Goal: Download file/media

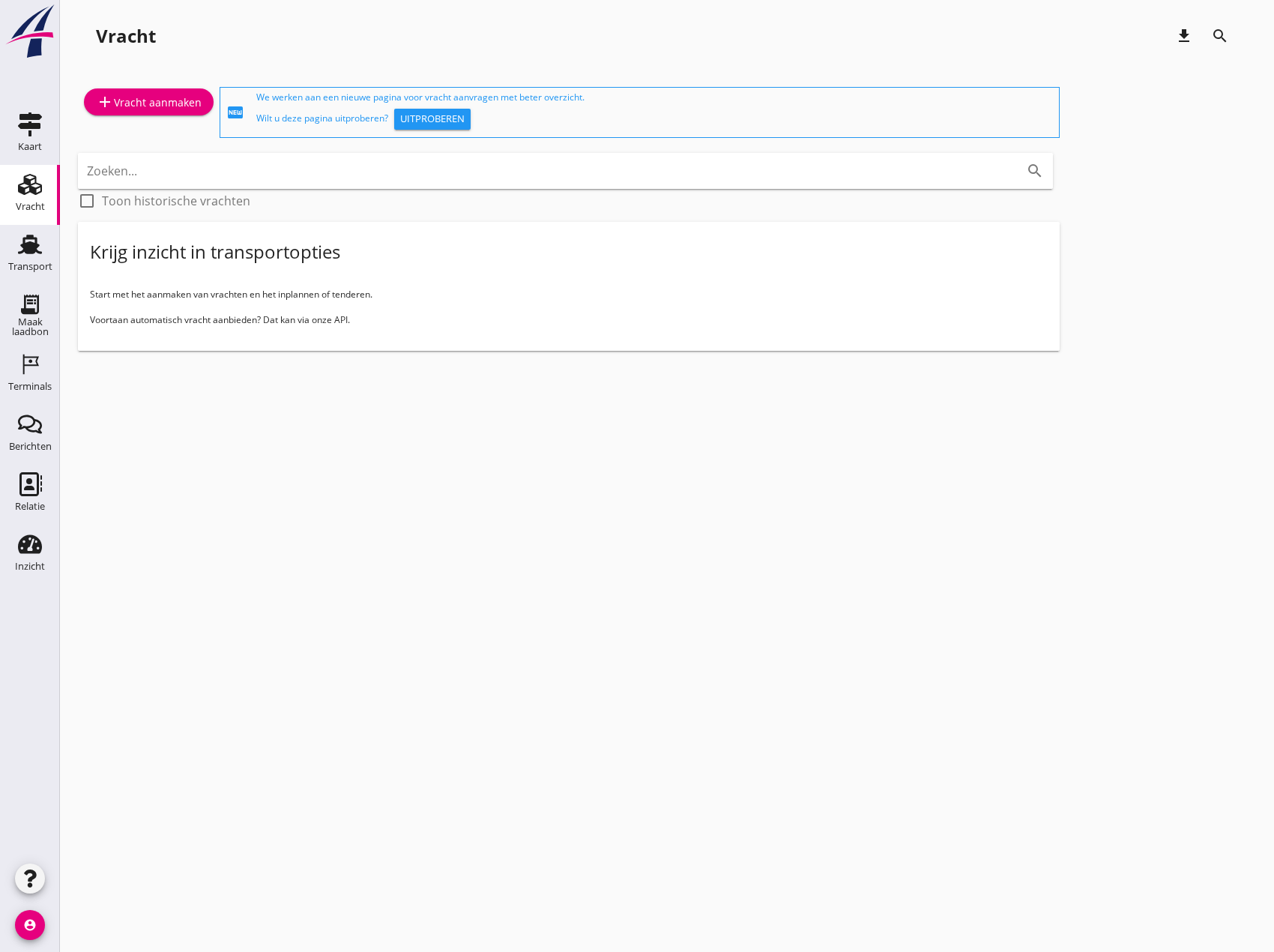
drag, startPoint x: 48, startPoint y: 262, endPoint x: 104, endPoint y: 309, distance: 73.1
click at [48, 262] on div "Transport" at bounding box center [30, 266] width 44 height 10
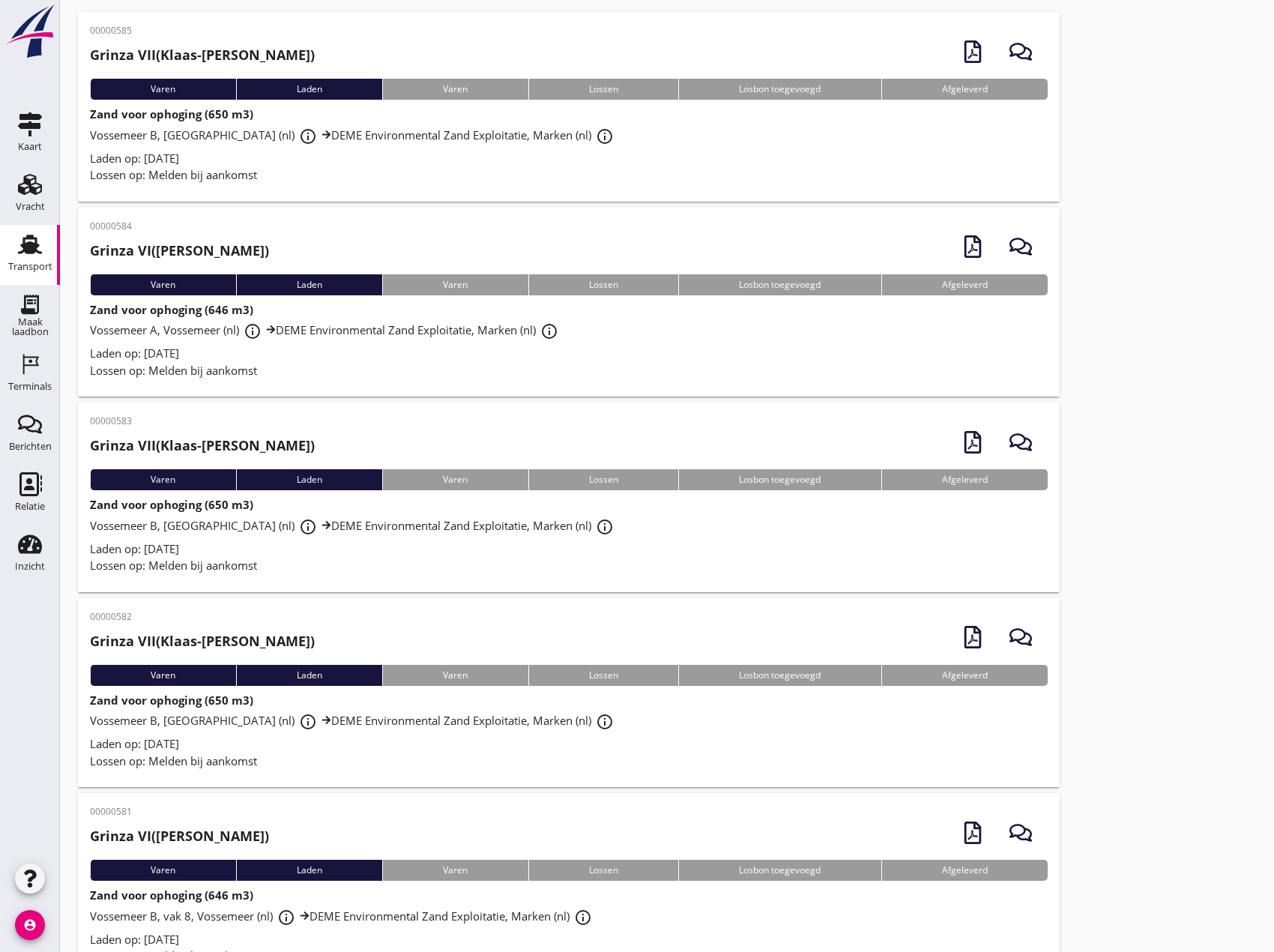
scroll to position [75, 0]
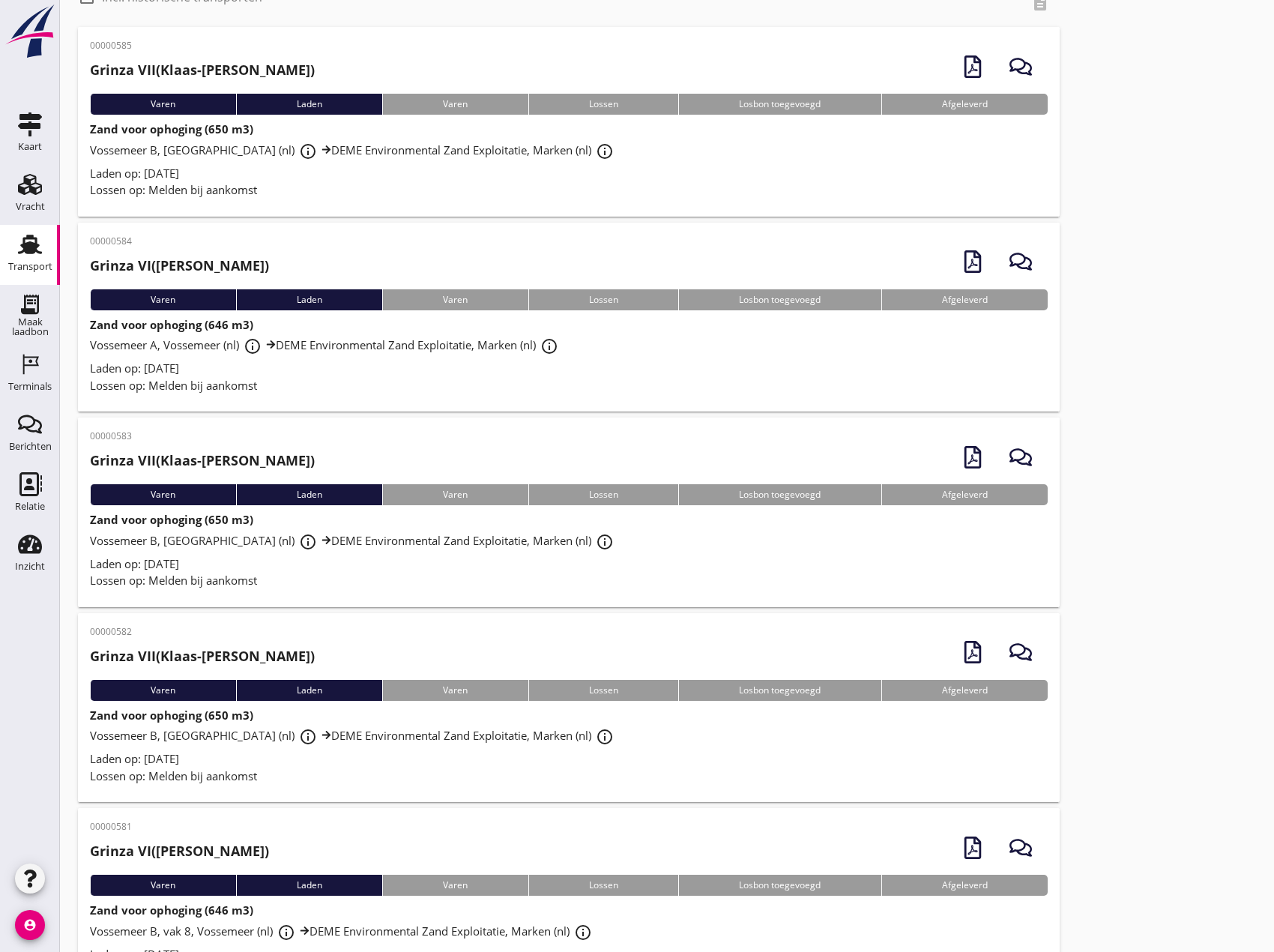
click at [318, 369] on div "Laden op: [DATE]" at bounding box center [569, 368] width 958 height 17
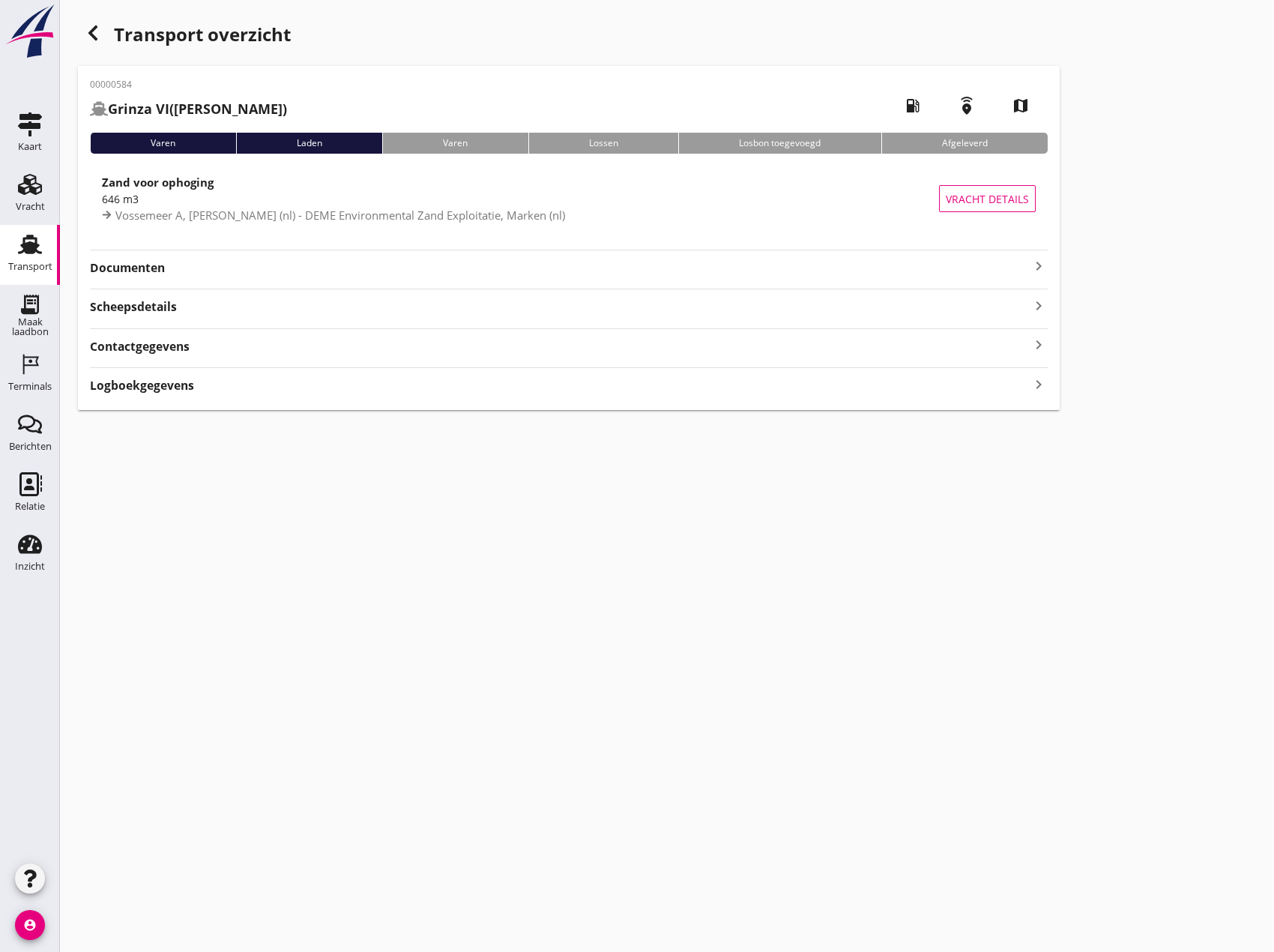
click at [1028, 268] on strong "Documenten" at bounding box center [560, 267] width 940 height 17
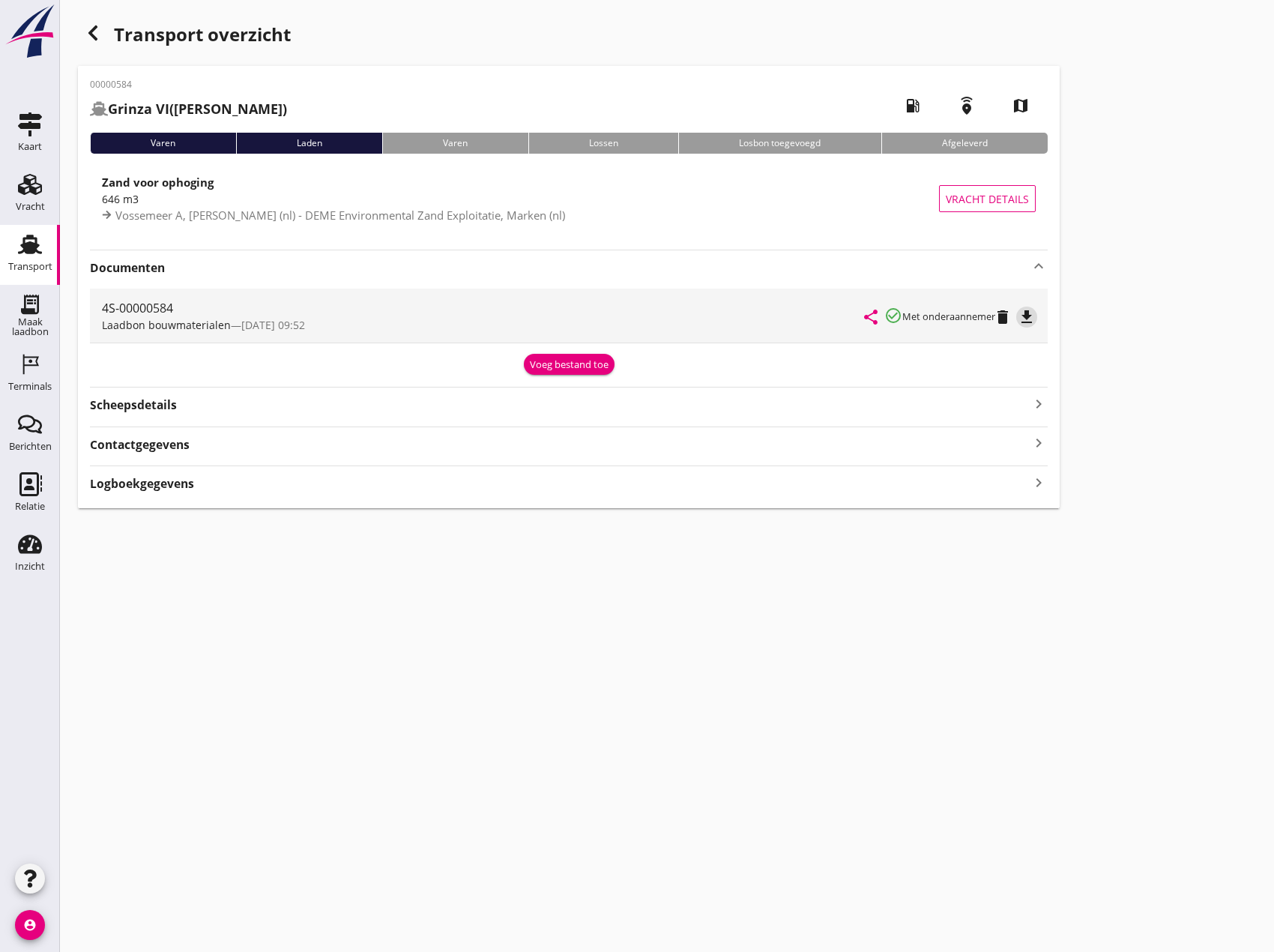
click at [1027, 318] on icon "file_download" at bounding box center [1027, 317] width 18 height 18
click at [89, 32] on icon "button" at bounding box center [93, 33] width 18 height 18
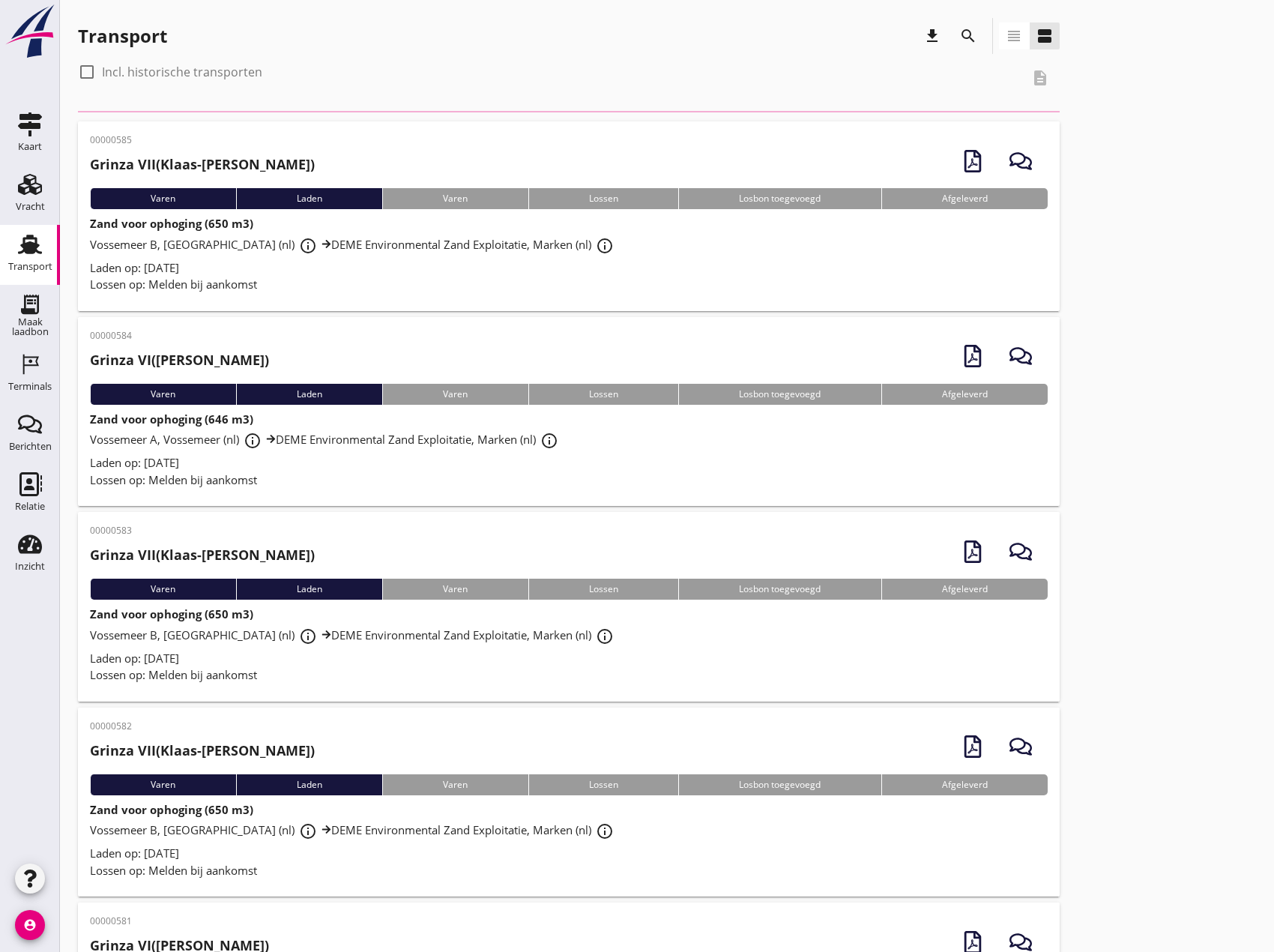
scroll to position [75, 0]
